Goal: Information Seeking & Learning: Learn about a topic

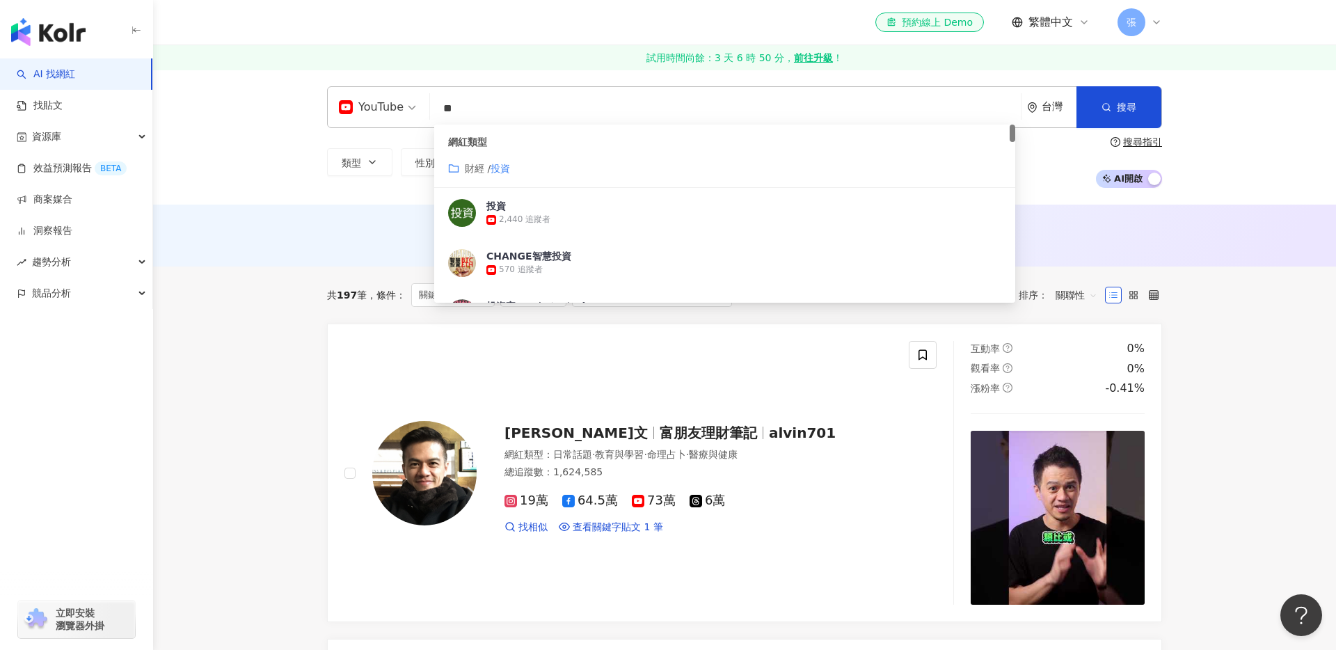
click at [482, 104] on input "**" at bounding box center [726, 108] width 580 height 26
type input "*"
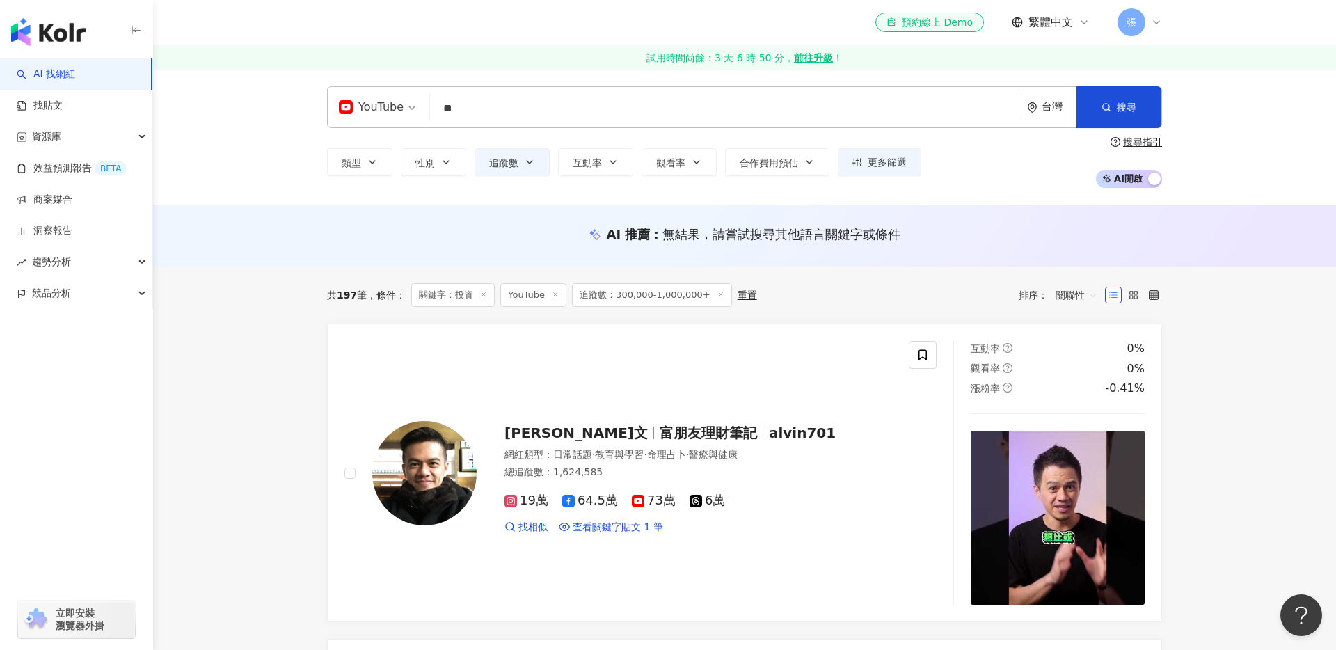
type input "*"
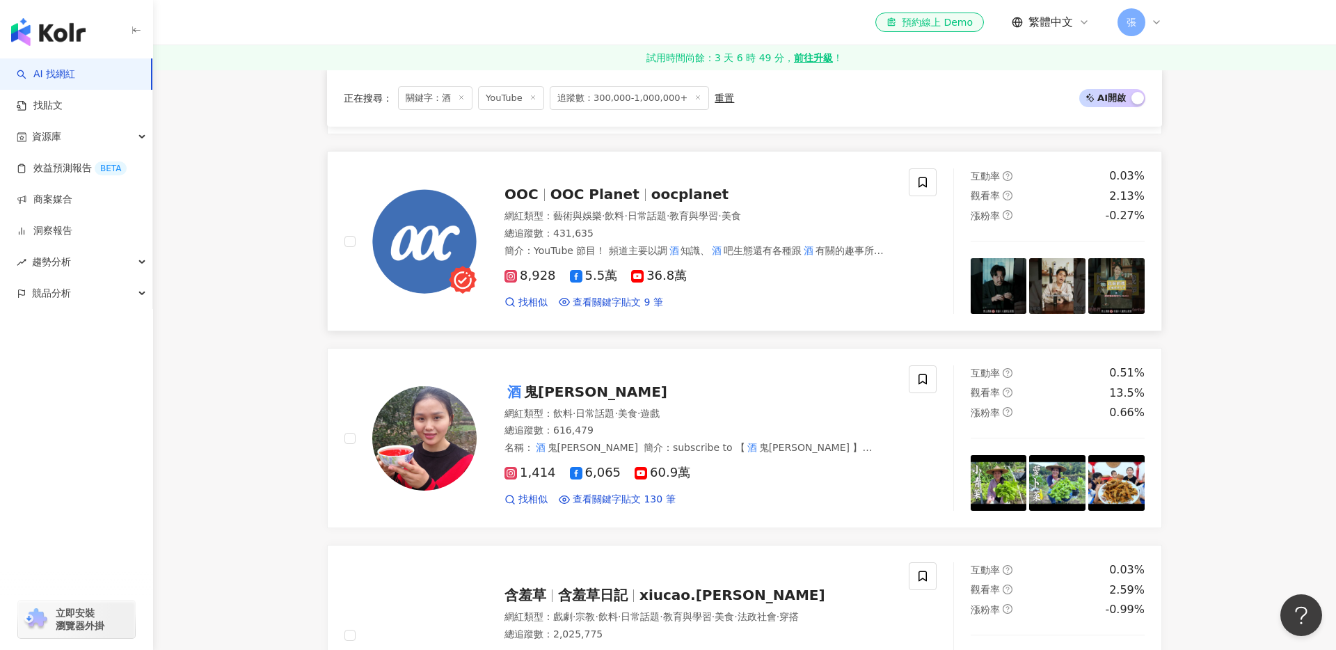
scroll to position [372, 0]
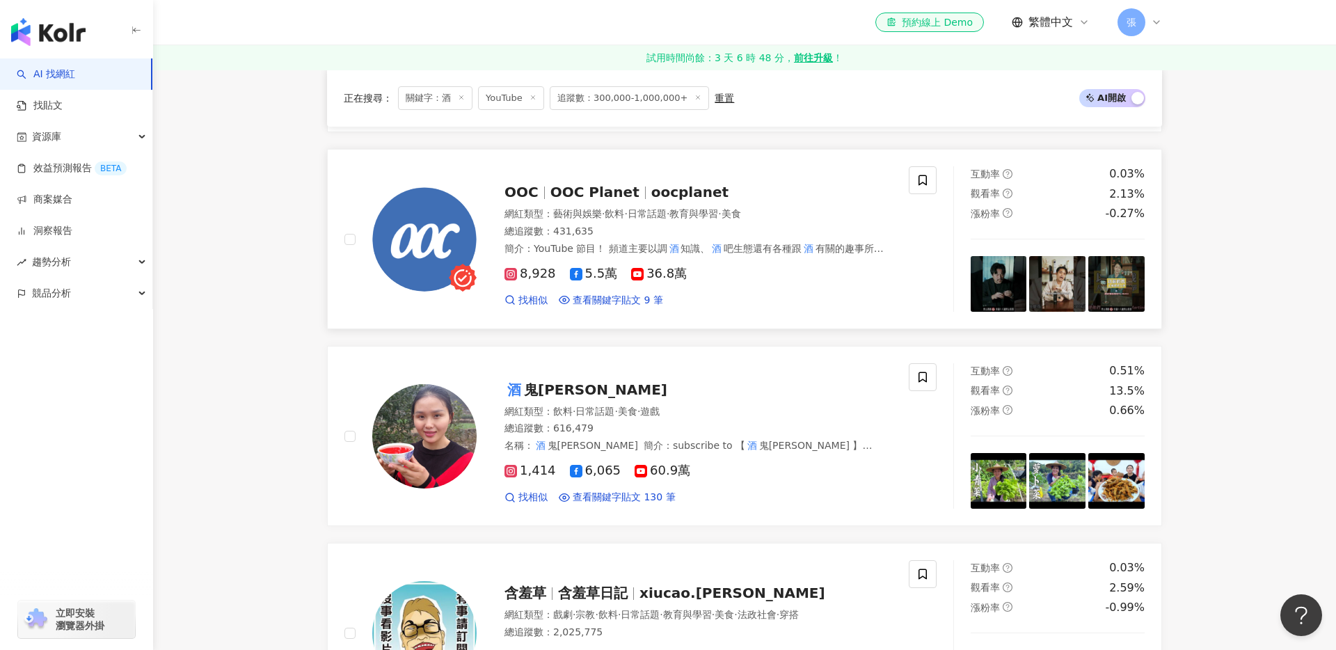
click at [753, 184] on div "OOC OOC Planet oocplanet" at bounding box center [698, 191] width 388 height 19
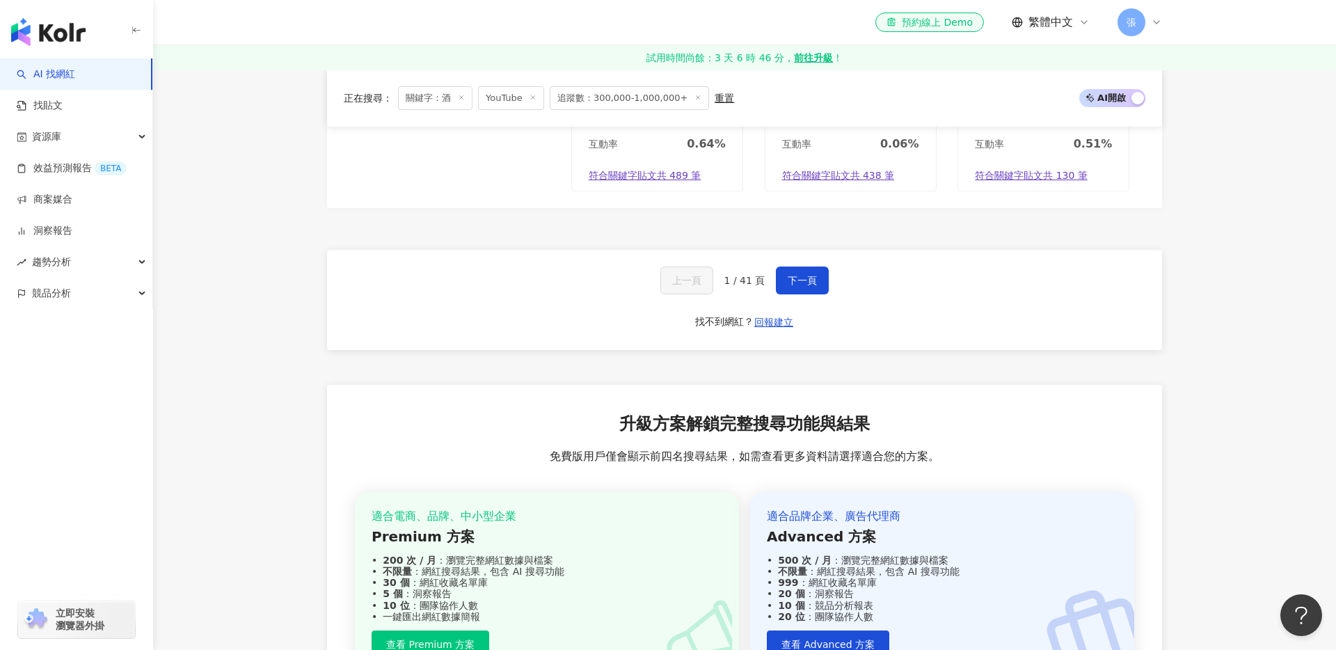
scroll to position [2738, 0]
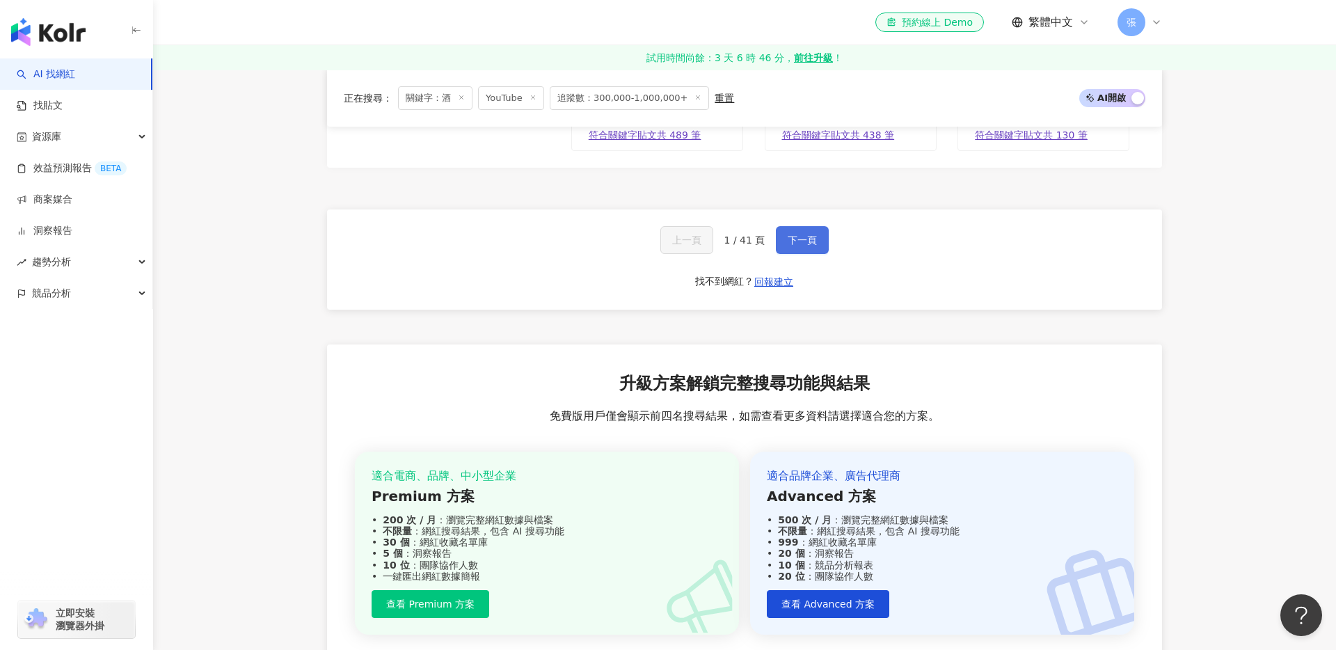
click at [803, 234] on span "下一頁" at bounding box center [802, 239] width 29 height 11
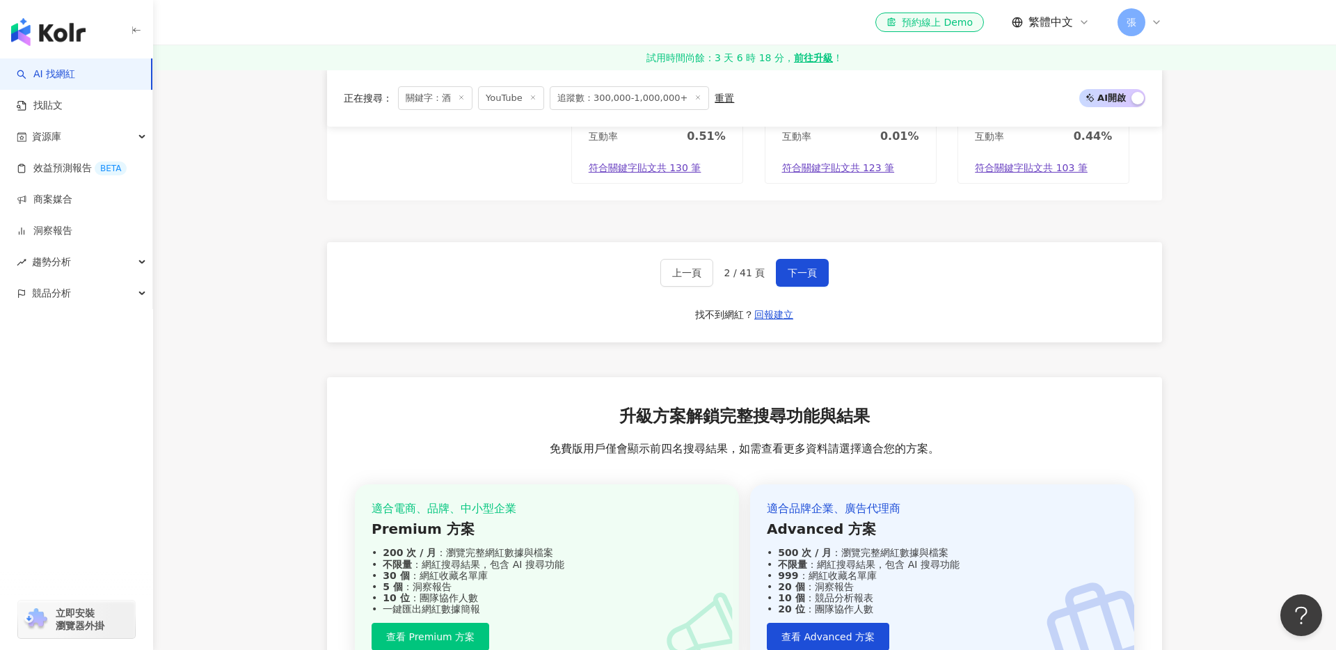
scroll to position [2579, 0]
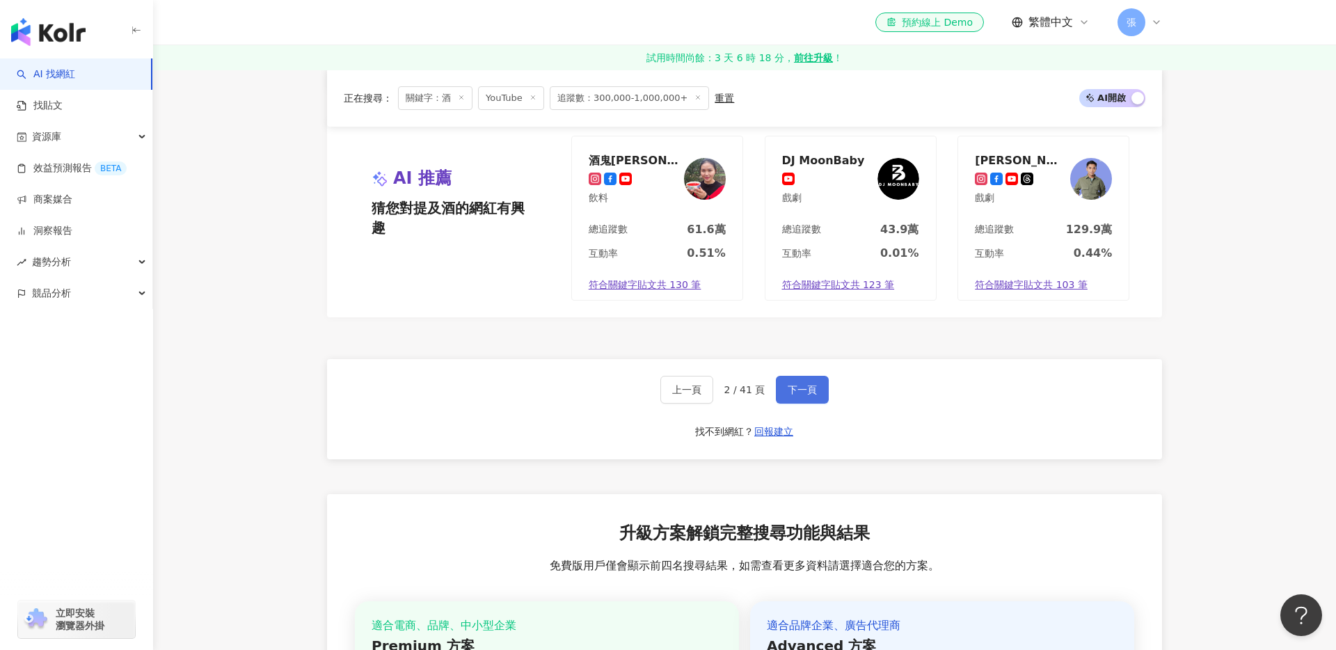
click at [802, 388] on span "下一頁" at bounding box center [802, 389] width 29 height 11
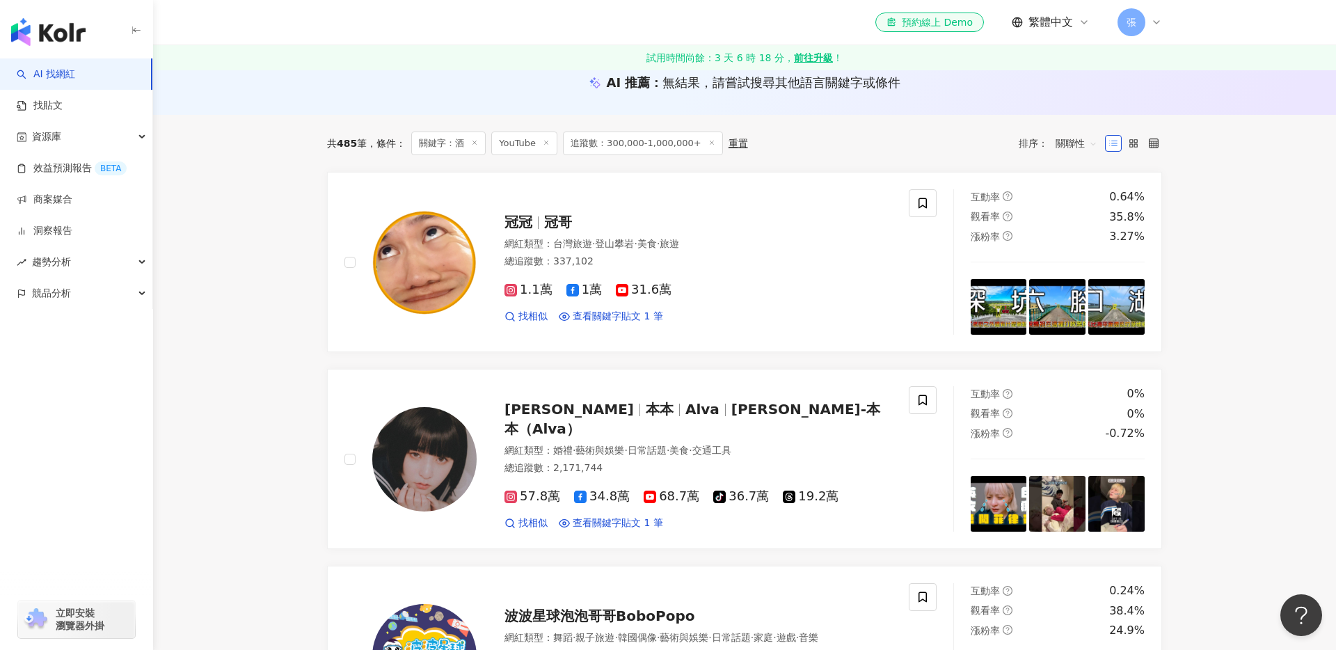
scroll to position [148, 0]
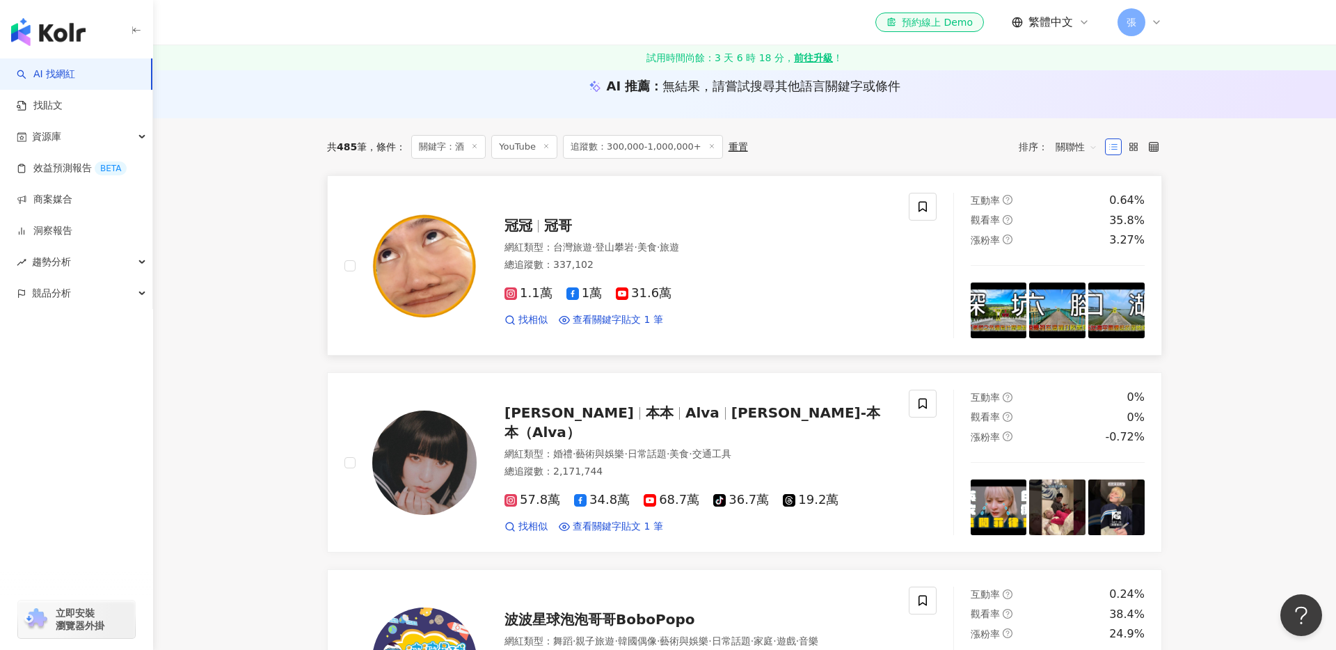
click at [540, 223] on span "冠冠" at bounding box center [524, 225] width 40 height 17
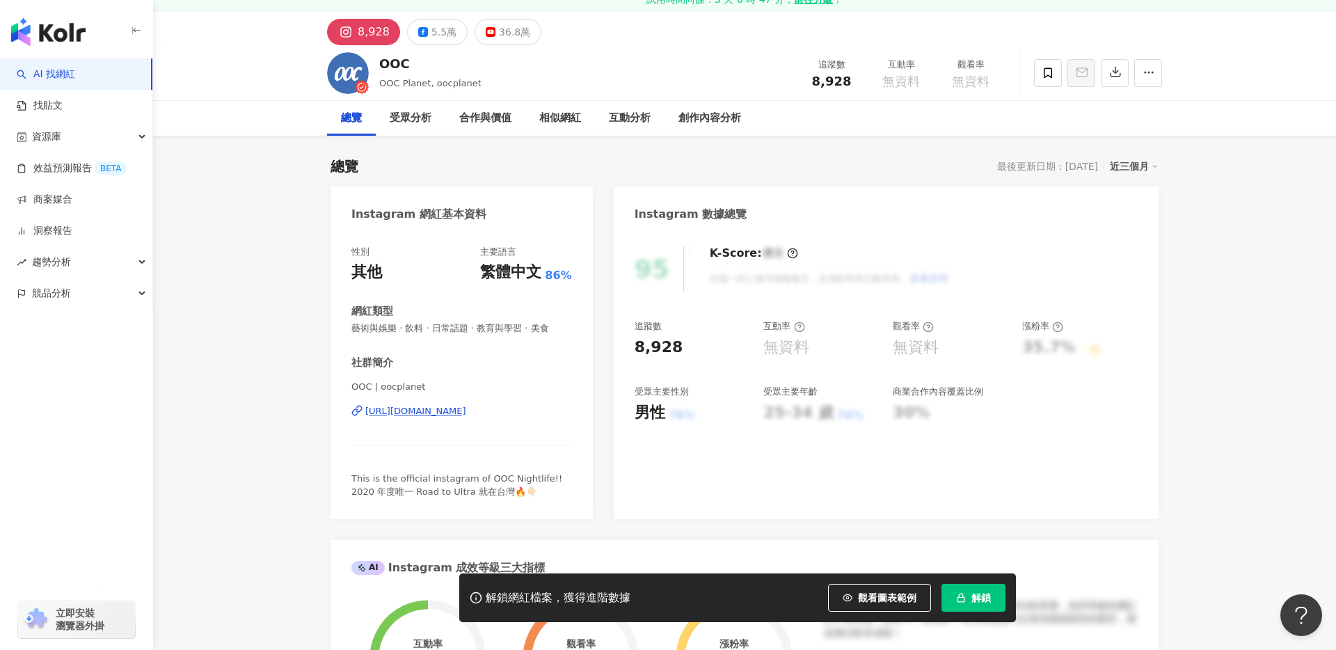
click at [966, 606] on button "解鎖" at bounding box center [973, 598] width 64 height 28
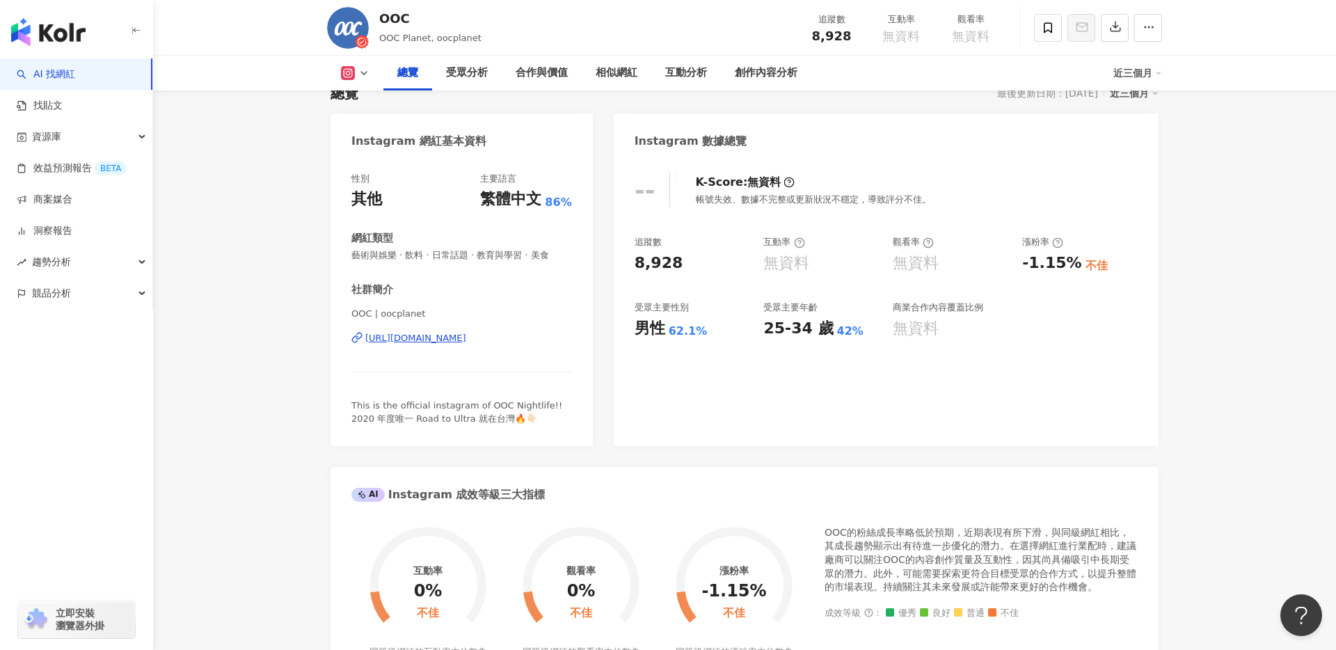
scroll to position [16, 0]
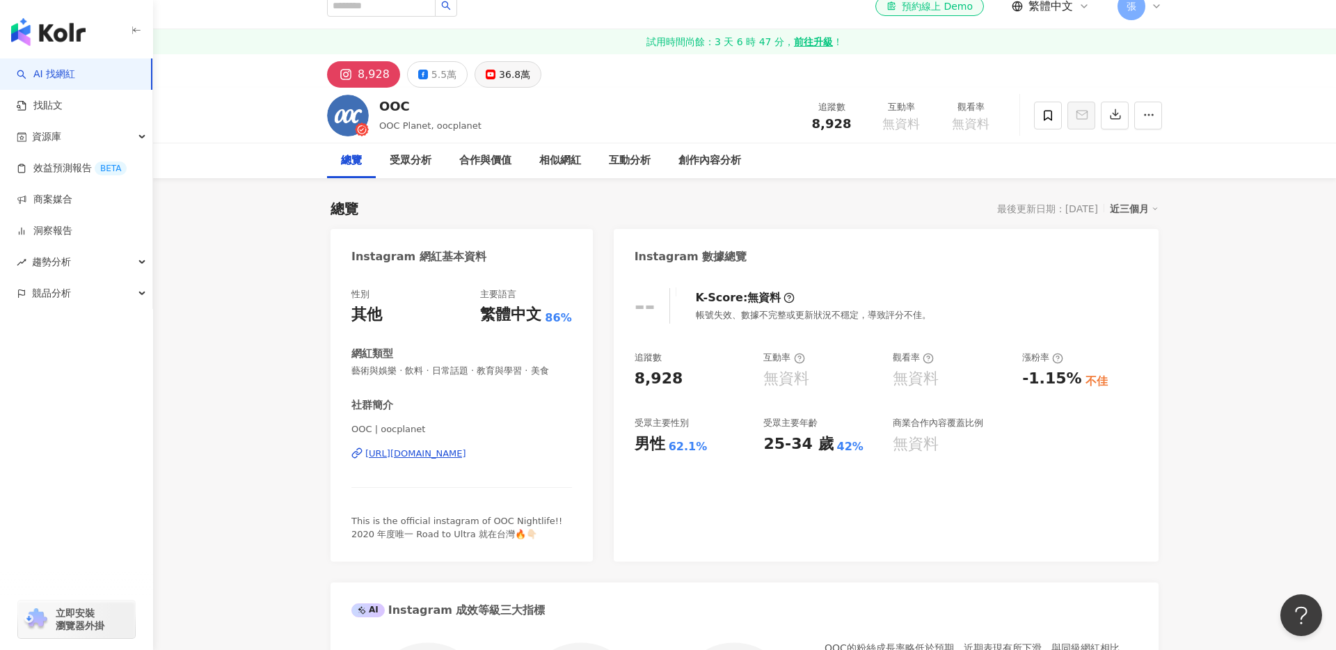
click at [487, 77] on icon at bounding box center [491, 75] width 10 height 10
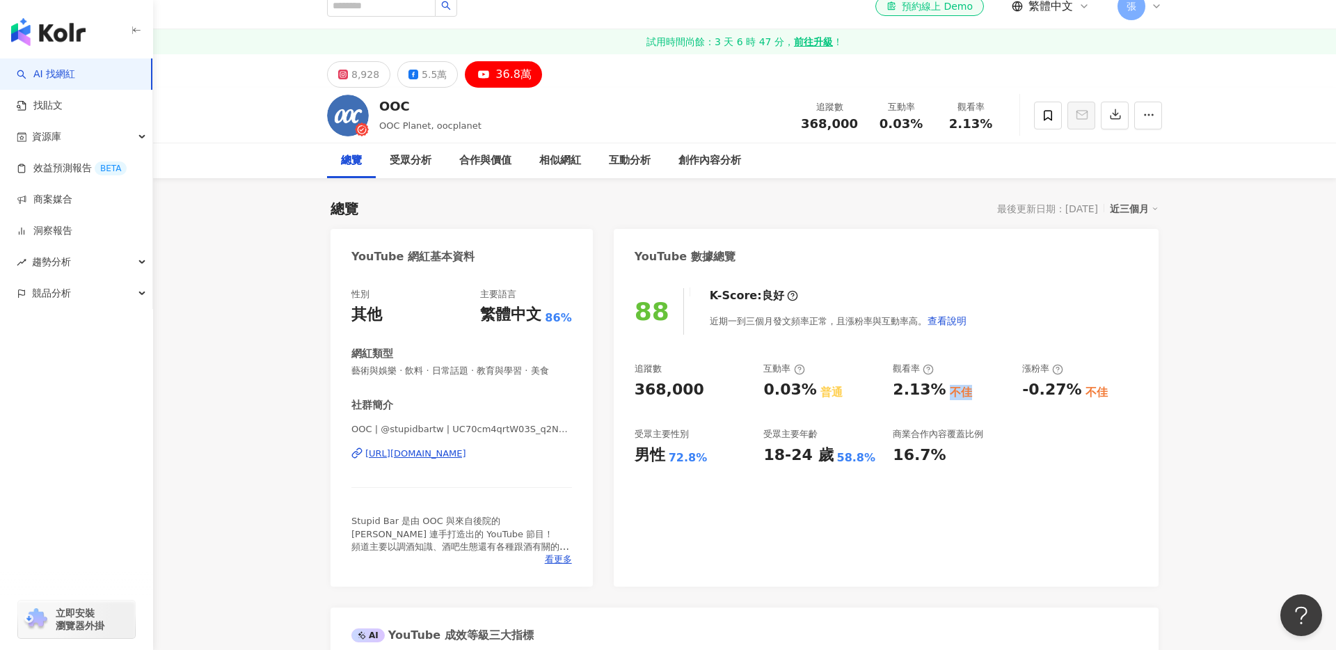
drag, startPoint x: 936, startPoint y: 391, endPoint x: 993, endPoint y: 391, distance: 57.7
click at [993, 391] on div "2.13% 不佳" at bounding box center [950, 390] width 115 height 22
click at [1094, 391] on div "不佳" at bounding box center [1096, 392] width 22 height 15
drag, startPoint x: 831, startPoint y: 458, endPoint x: 895, endPoint y: 458, distance: 64.7
click at [895, 458] on div "追蹤數 368,000 互動率 0.03% 普通 觀看率 2.13% 不佳 漲粉率 -0.27% 不佳 受眾主要性別 男性 72.8% 受眾主要年齡 18-2…" at bounding box center [885, 413] width 503 height 103
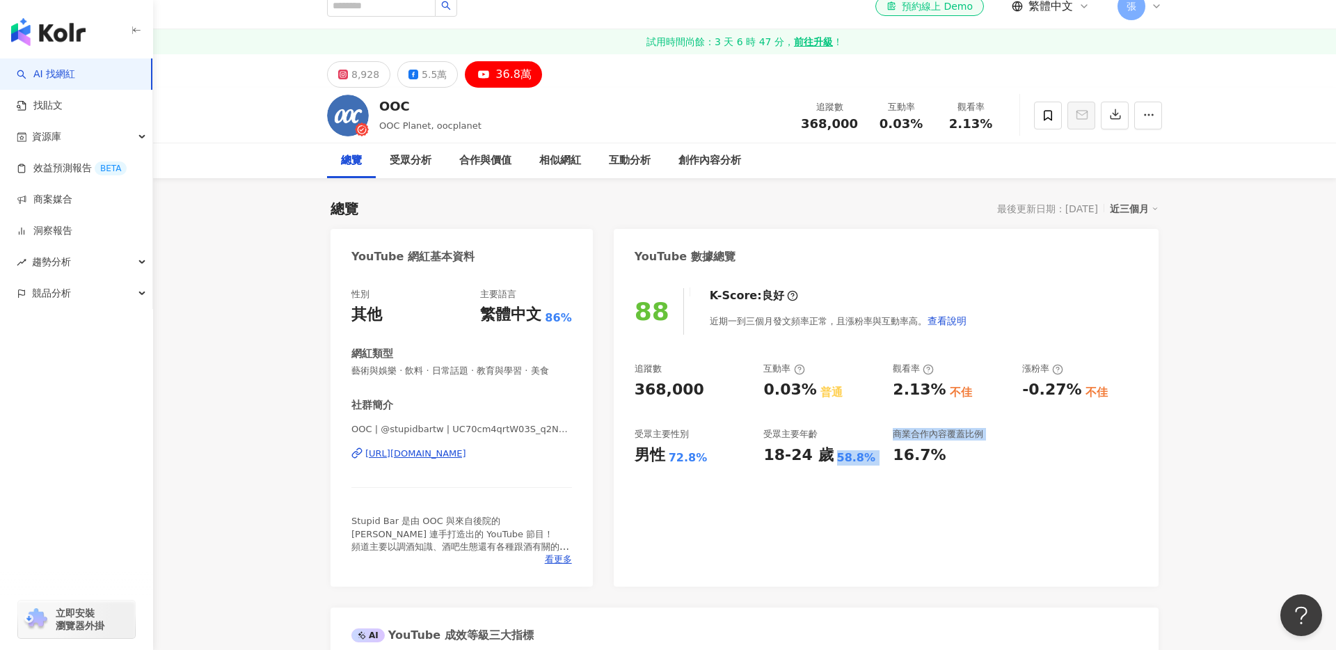
click at [829, 510] on div "88 K-Score : 良好 近期一到三個月發文頻率正常，且漲粉率與互動率高。 查看說明 追蹤數 368,000 互動率 0.03% 普通 觀看率 2.13…" at bounding box center [886, 430] width 545 height 312
drag, startPoint x: 820, startPoint y: 395, endPoint x: 881, endPoint y: 396, distance: 61.9
click at [879, 395] on div "追蹤數 368,000 互動率 0.03% 普通 觀看率 2.13% 不佳 漲粉率 -0.27% 不佳 受眾主要性別 男性 72.8% 受眾主要年齡 18-2…" at bounding box center [885, 413] width 503 height 103
click at [865, 405] on div "追蹤數 368,000 互動率 0.03% 普通 觀看率 2.13% 不佳 漲粉率 -0.27% 不佳 受眾主要性別 男性 72.8% 受眾主要年齡 18-2…" at bounding box center [885, 413] width 503 height 103
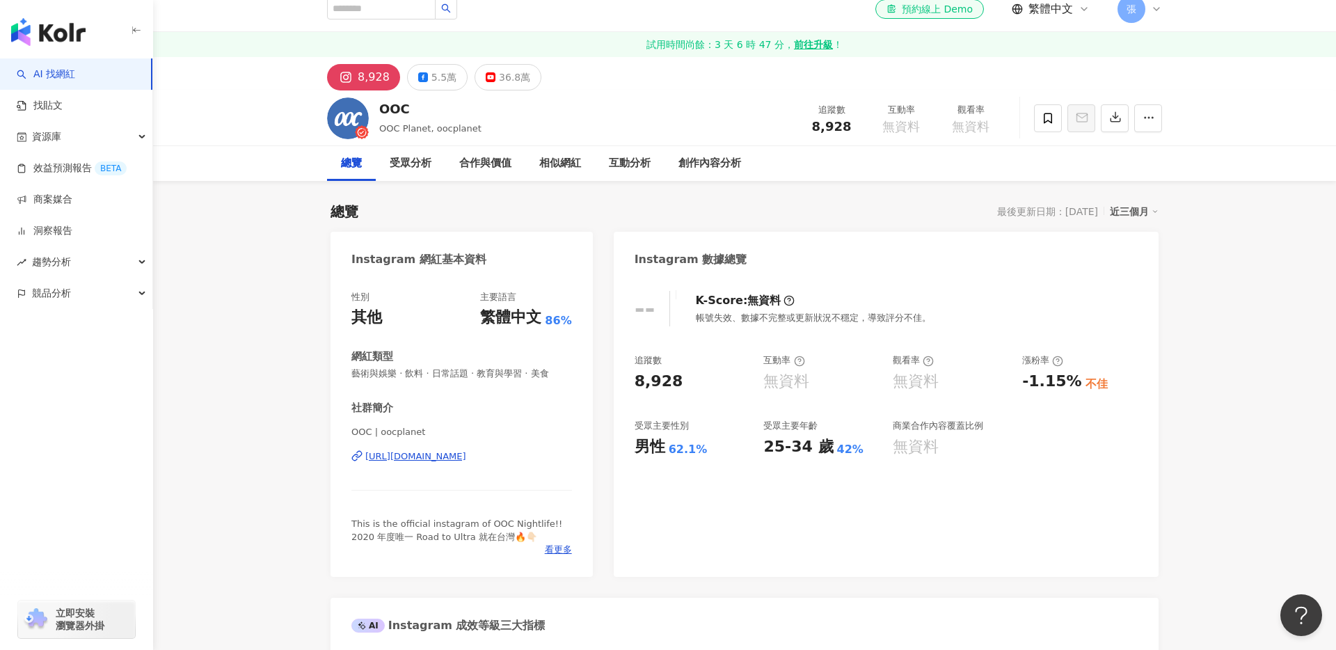
scroll to position [58, 0]
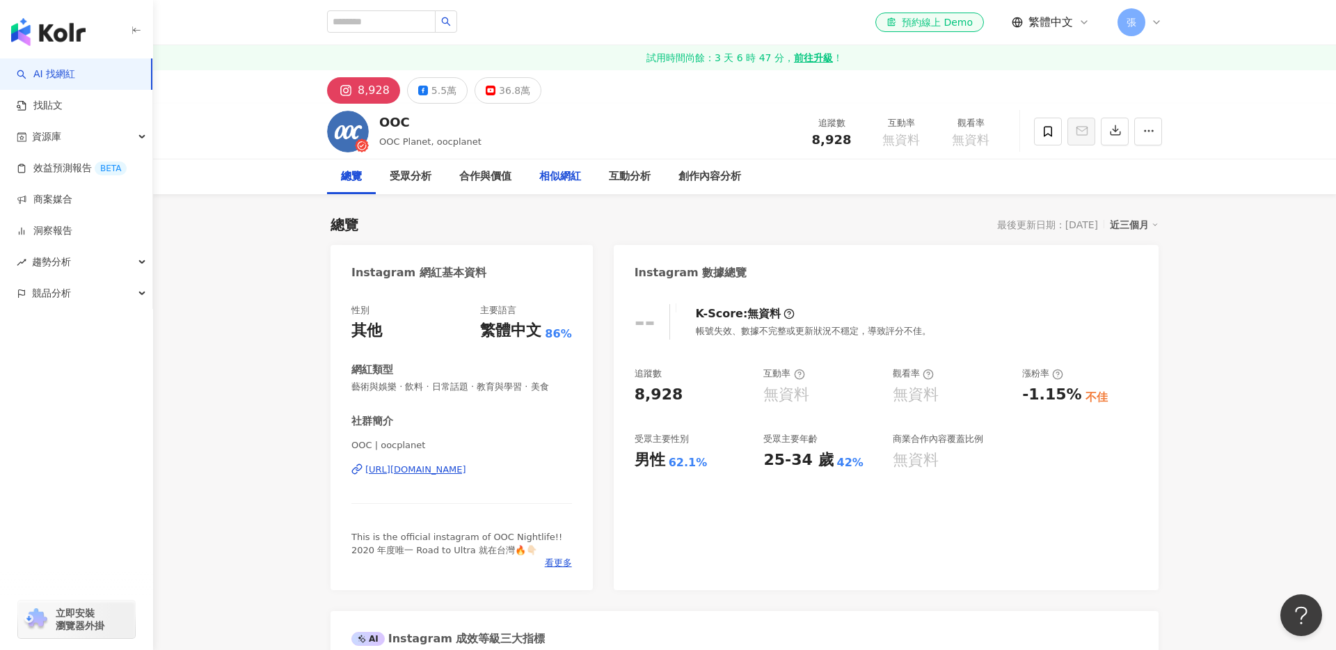
click at [558, 178] on div "相似網紅" at bounding box center [560, 176] width 42 height 17
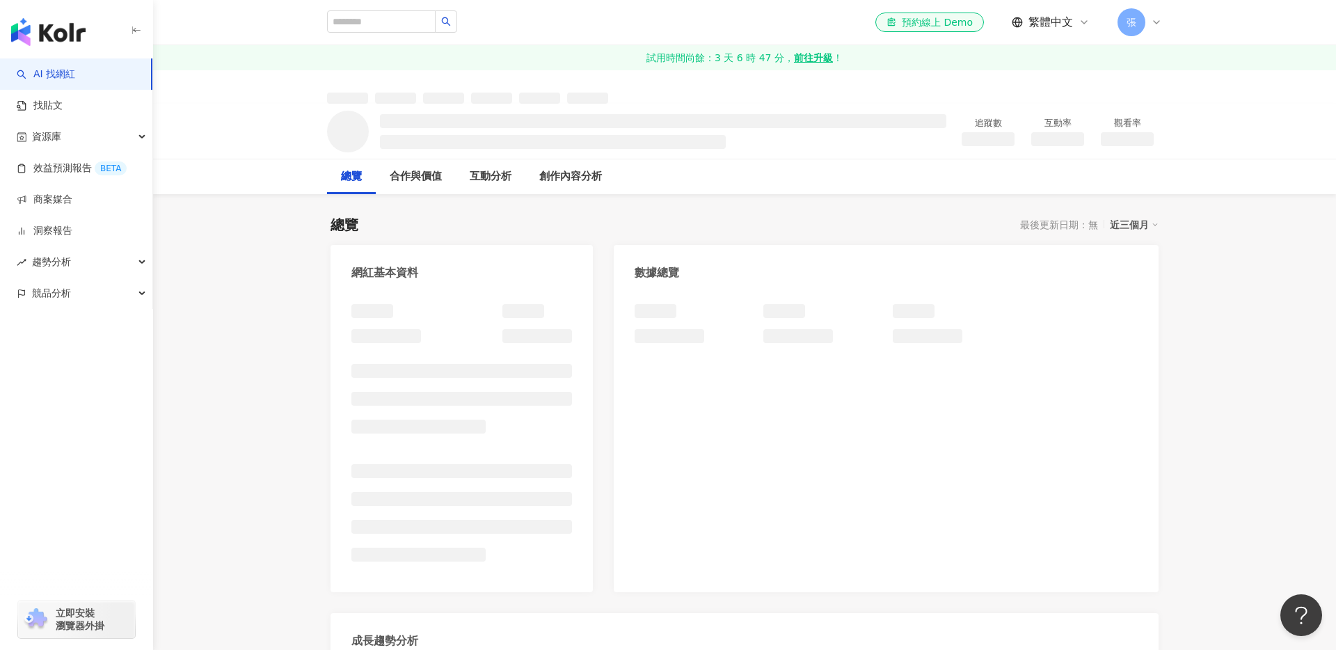
click at [831, 230] on div "總覽 最後更新日期：無 近三個月" at bounding box center [744, 224] width 828 height 19
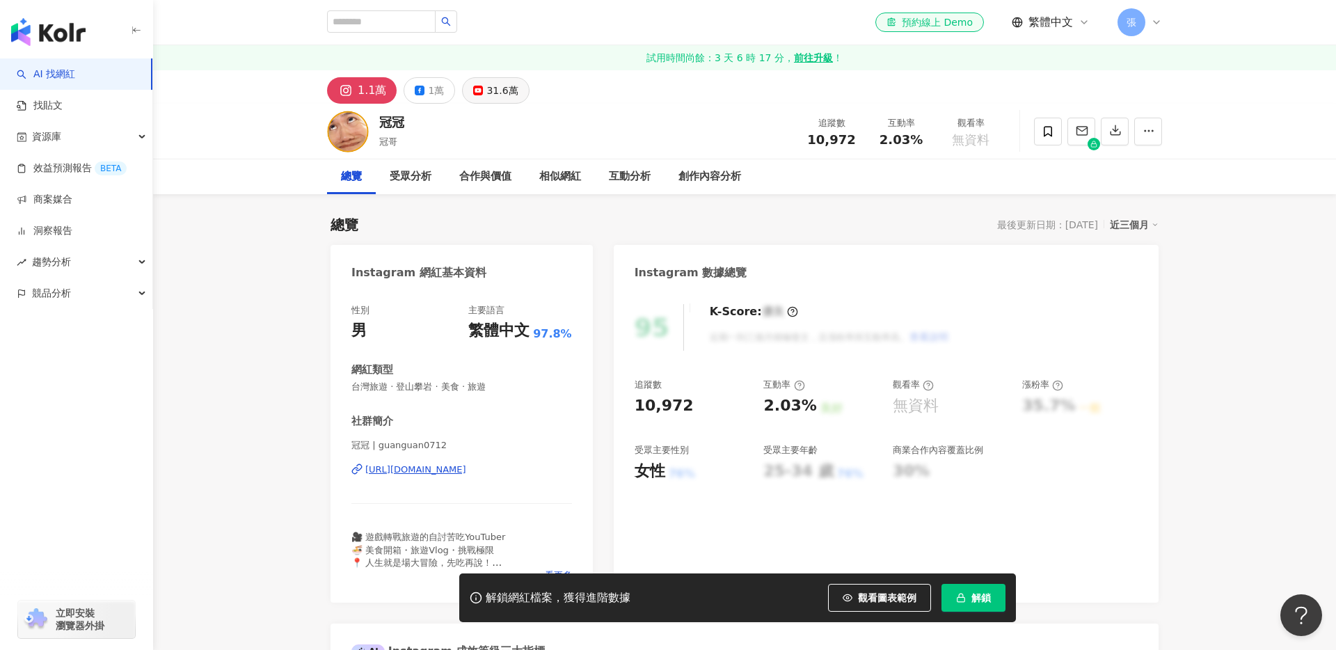
click at [496, 96] on div "31.6萬" at bounding box center [501, 90] width 31 height 19
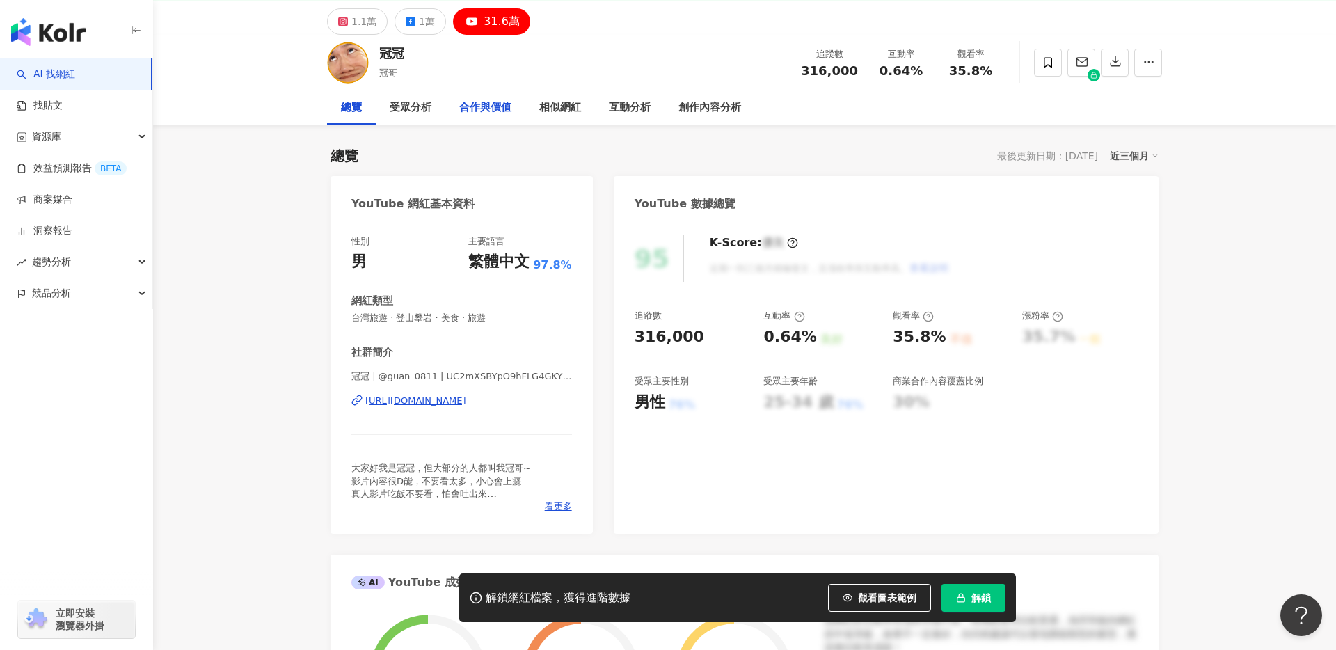
scroll to position [78, 0]
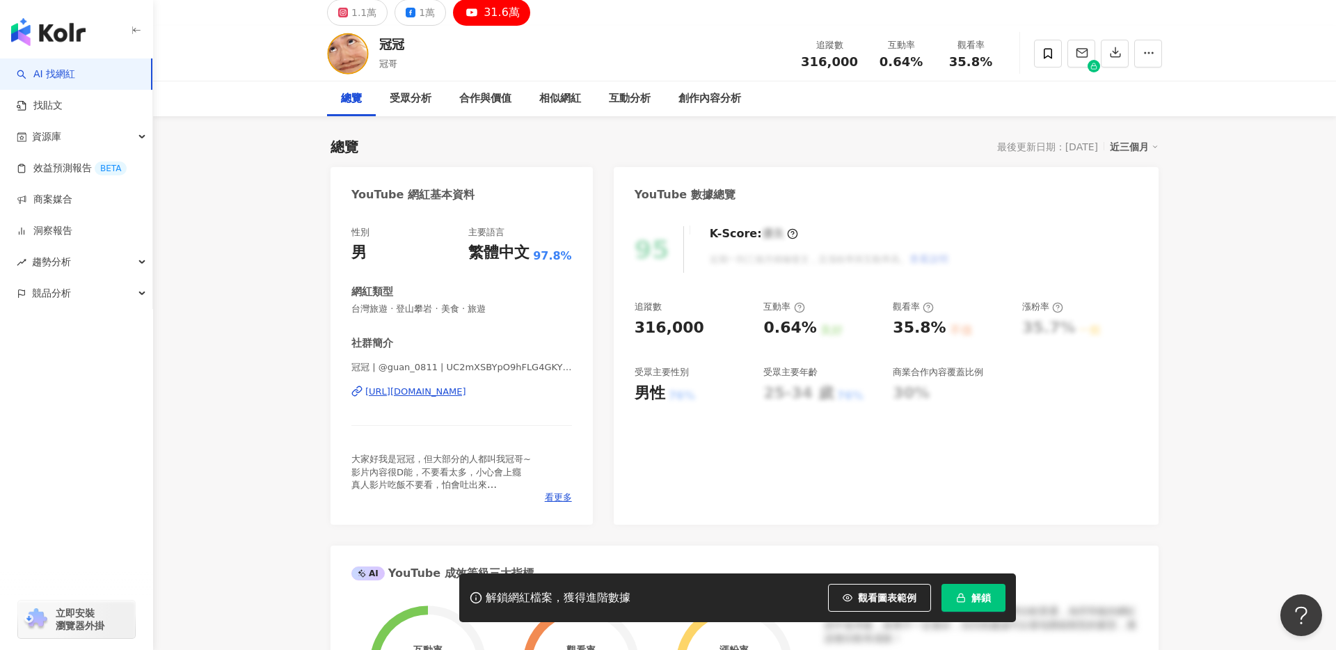
click at [436, 399] on div "冠冠 | @guan_0811 | UC2mXSBYpO9hFLG4GKYYhIMQ https://www.youtube.com/channel/UC2m…" at bounding box center [461, 401] width 221 height 81
click at [466, 394] on div "https://www.youtube.com/channel/UC2mXSBYpO9hFLG4GKYYhIMQ" at bounding box center [415, 391] width 101 height 13
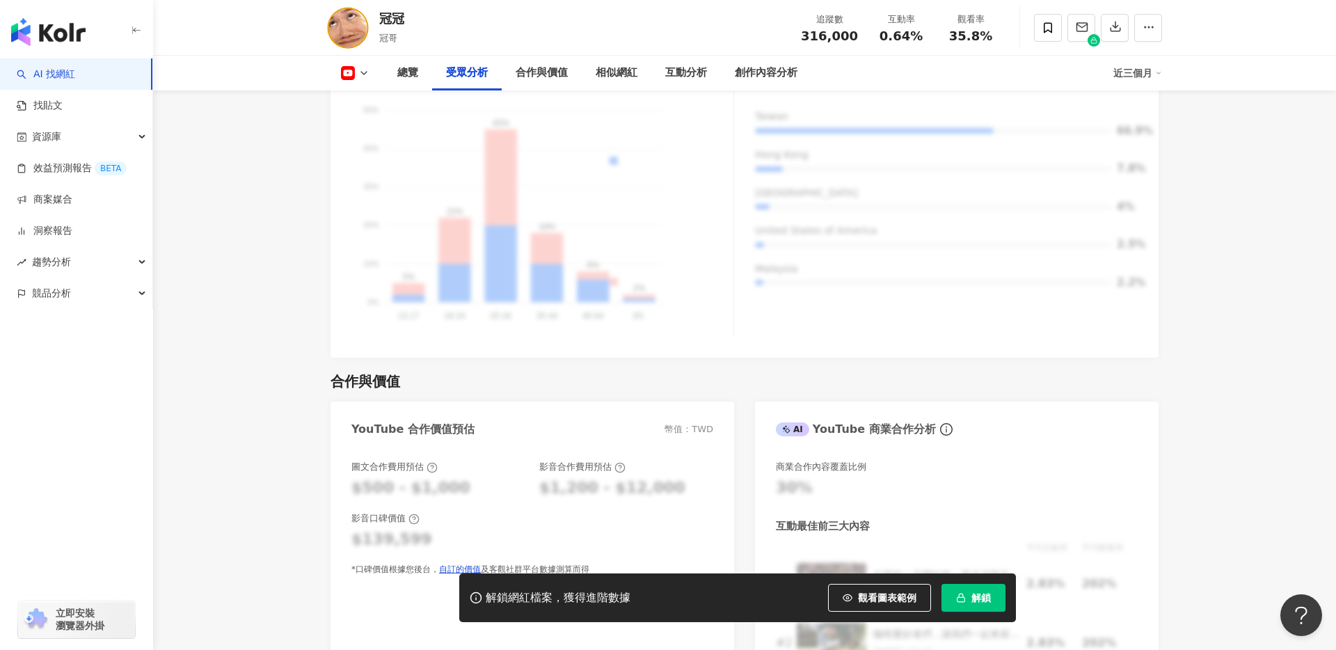
scroll to position [1423, 0]
